Goal: Task Accomplishment & Management: Use online tool/utility

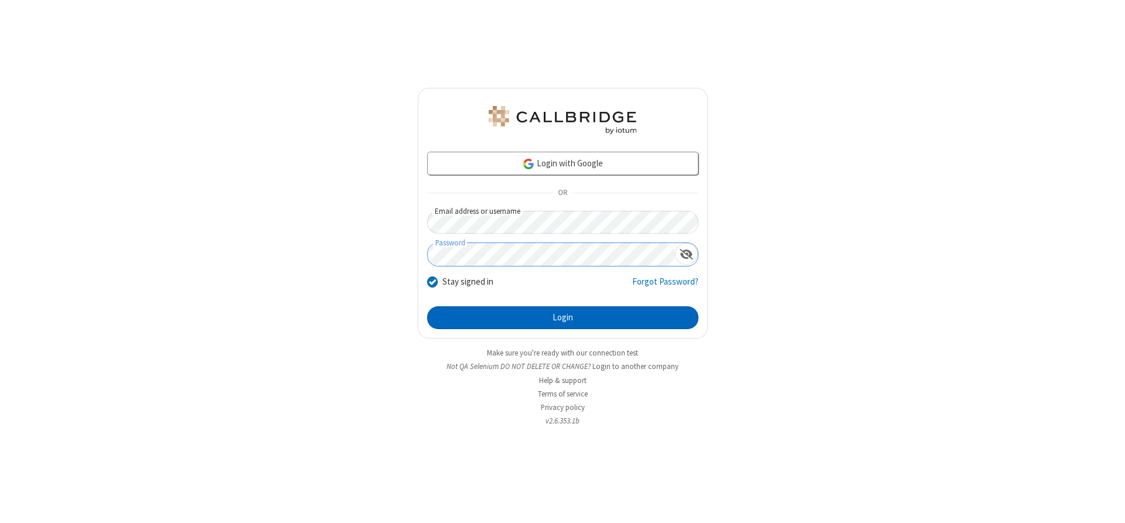
click at [563, 318] on button "Login" at bounding box center [562, 317] width 271 height 23
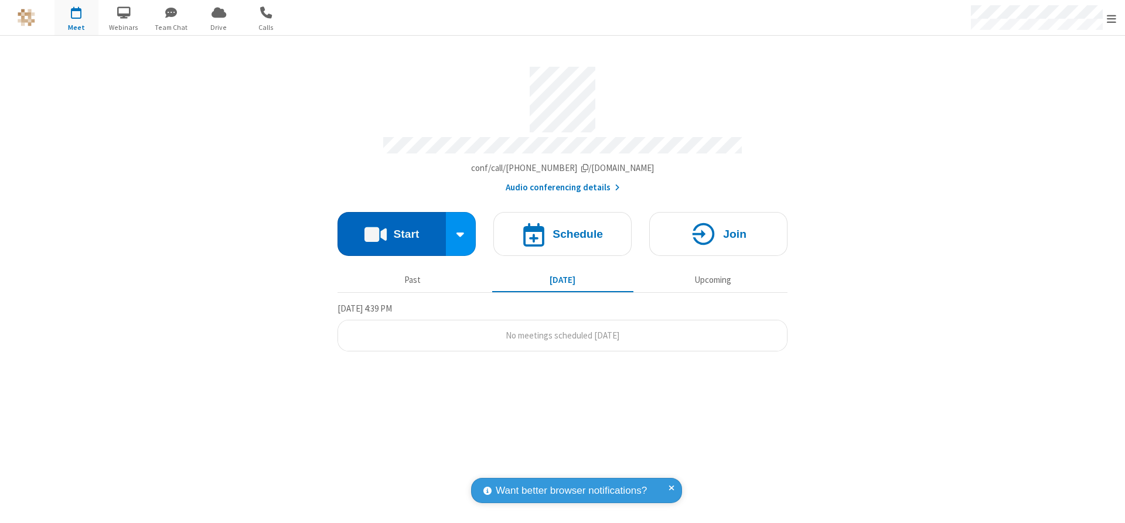
click at [391, 230] on button "Start" at bounding box center [392, 234] width 108 height 44
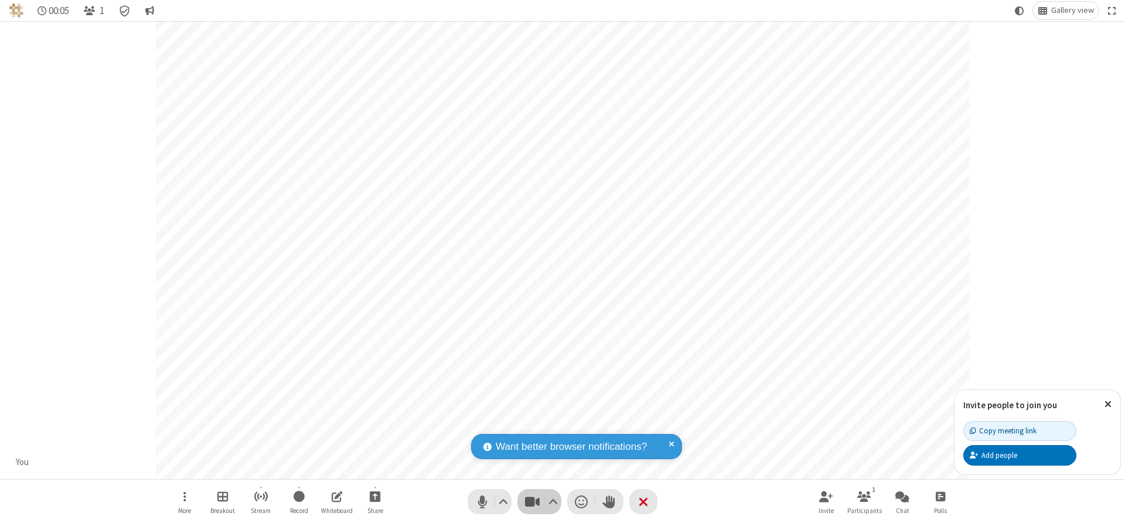
click at [532, 502] on span "Stop video (Alt+V)" at bounding box center [532, 501] width 18 height 17
click at [532, 502] on span "Start video (Alt+V)" at bounding box center [532, 501] width 18 height 17
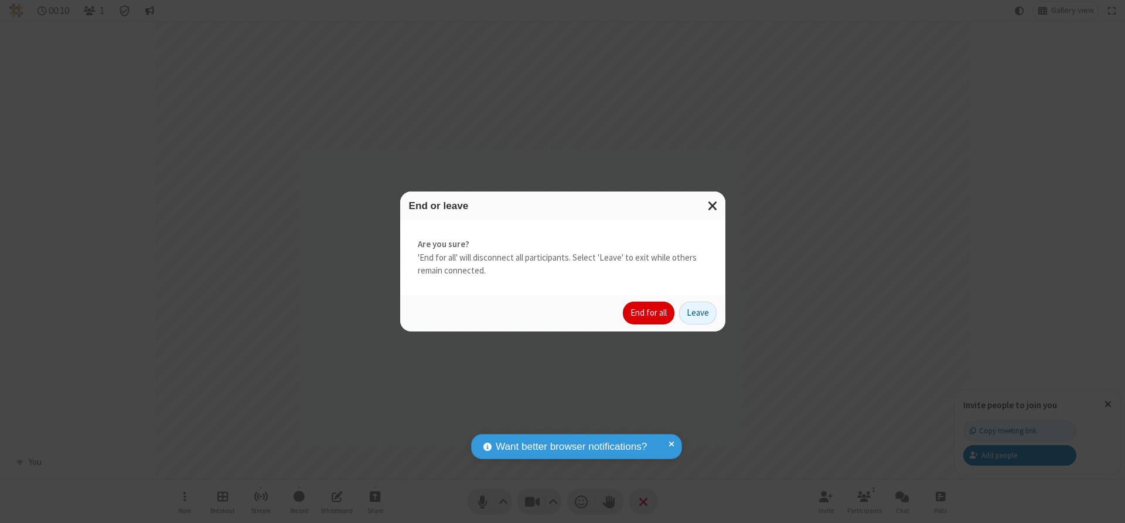
click at [649, 313] on button "End for all" at bounding box center [649, 313] width 52 height 23
